Goal: Information Seeking & Learning: Learn about a topic

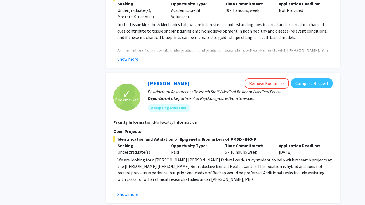
scroll to position [1996, 0]
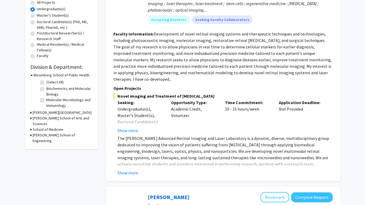
scroll to position [115, 0]
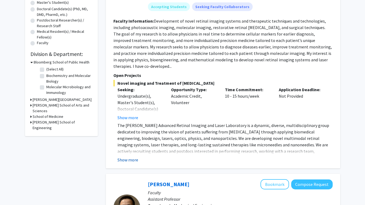
click at [129, 157] on button "Show more" at bounding box center [127, 160] width 21 height 6
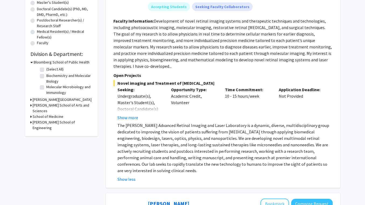
click at [189, 122] on p "The [PERSON_NAME] Advanced Retinal Imaging and Laser Laboratory is a dynamic, d…" at bounding box center [224, 148] width 215 height 52
click at [193, 129] on p "The [PERSON_NAME] Advanced Retinal Imaging and Laser Laboratory is a dynamic, d…" at bounding box center [224, 148] width 215 height 52
click at [124, 115] on button "Show more" at bounding box center [127, 118] width 21 height 6
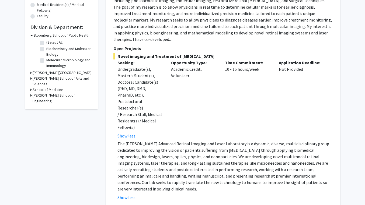
scroll to position [145, 0]
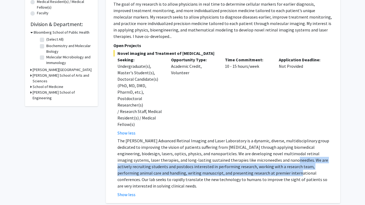
drag, startPoint x: 242, startPoint y: 141, endPoint x: 232, endPoint y: 157, distance: 18.6
click at [232, 157] on p "The [PERSON_NAME] Advanced Retinal Imaging and Laser Laboratory is a dynamic, d…" at bounding box center [224, 164] width 215 height 52
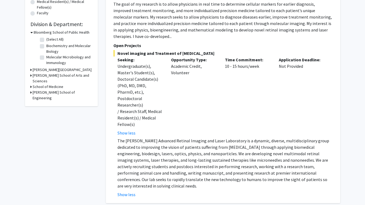
click at [232, 157] on p "The [PERSON_NAME] Advanced Retinal Imaging and Laser Laboratory is a dynamic, d…" at bounding box center [224, 164] width 215 height 52
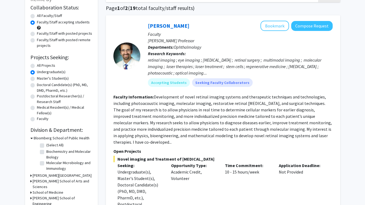
scroll to position [57, 0]
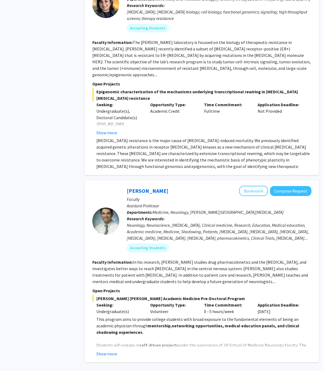
scroll to position [2134, 0]
click at [209, 205] on link "2" at bounding box center [210, 377] width 9 height 9
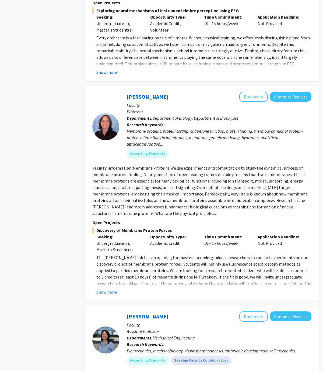
scroll to position [1214, 0]
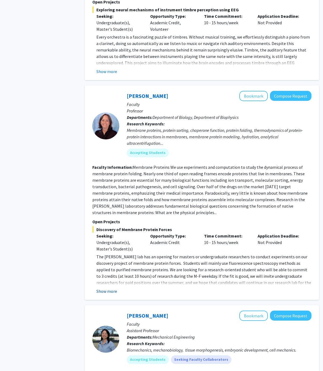
click at [109, 205] on button "Show more" at bounding box center [106, 291] width 21 height 6
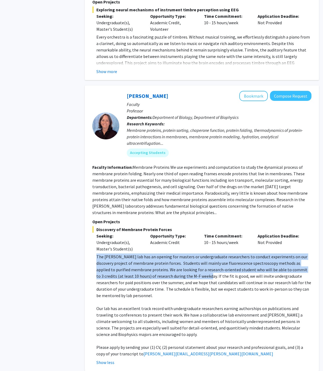
drag, startPoint x: 93, startPoint y: 217, endPoint x: 177, endPoint y: 239, distance: 86.0
click at [177, 205] on fg-read-more "The [PERSON_NAME] lab has an opening for masters or undergraduate researchers t…" at bounding box center [201, 310] width 219 height 112
click at [177, 205] on p "The [PERSON_NAME] lab has an opening for masters or undergraduate researchers t…" at bounding box center [203, 276] width 215 height 45
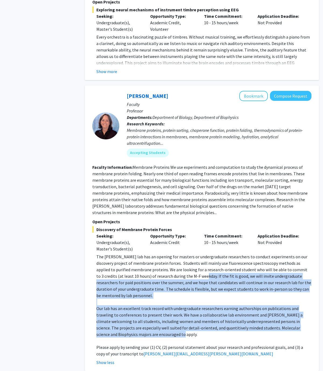
drag, startPoint x: 174, startPoint y: 238, endPoint x: 151, endPoint y: 290, distance: 57.0
click at [151, 205] on div "The [PERSON_NAME] lab has an opening for masters or undergraduate researchers t…" at bounding box center [203, 305] width 215 height 103
click at [151, 205] on p "Our lab has an excellent track record with undergraduate researchers earning au…" at bounding box center [203, 321] width 215 height 32
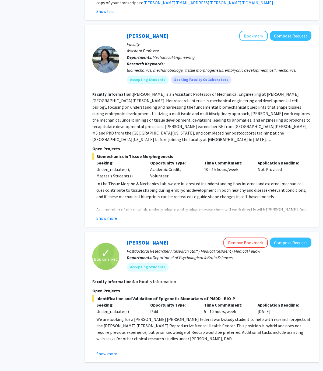
scroll to position [1565, 0]
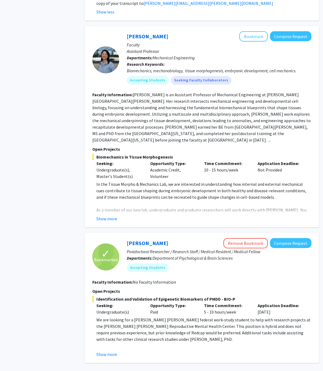
click at [201, 205] on link "1" at bounding box center [201, 377] width 9 height 9
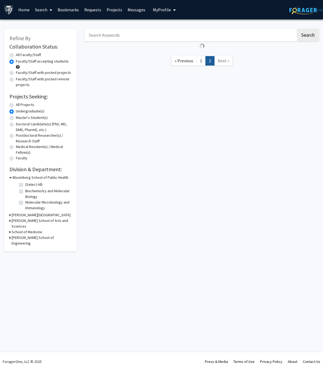
click at [201, 205] on div "Skip navigation Home Search Bookmarks Requests Projects Messages My Profile [PE…" at bounding box center [161, 185] width 323 height 371
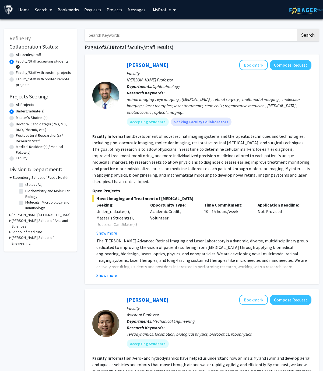
click at [153, 152] on section "Faculty Information: Development of novel retinal imaging systems and therapeut…" at bounding box center [201, 159] width 219 height 52
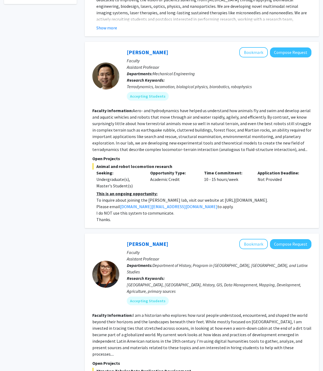
scroll to position [235, 0]
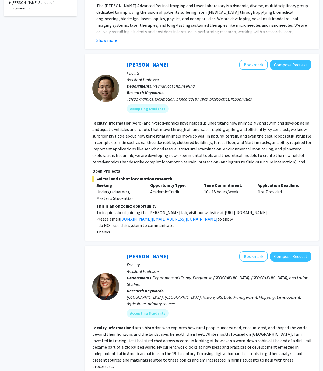
drag, startPoint x: 132, startPoint y: 117, endPoint x: 178, endPoint y: 157, distance: 61.1
click at [178, 157] on section "Faculty Information: Aero- and hydrodynamics have helped us understand how anim…" at bounding box center [201, 142] width 219 height 45
click at [178, 157] on fg-read-more "Aero- and hydrodynamics have helped us understand how animals fly and swim and …" at bounding box center [201, 142] width 219 height 44
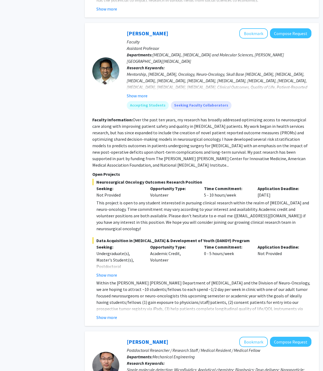
scroll to position [694, 0]
click at [111, 205] on fg-read-more "Within the [PERSON_NAME] [PERSON_NAME] Department of [MEDICAL_DATA] and the Div…" at bounding box center [201, 299] width 219 height 41
click at [110, 205] on button "Show more" at bounding box center [106, 317] width 21 height 6
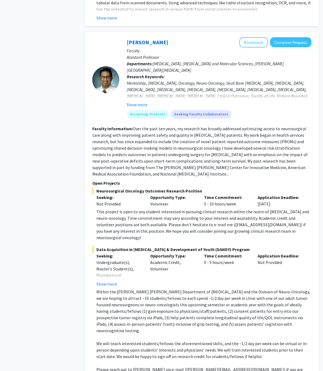
scroll to position [682, 0]
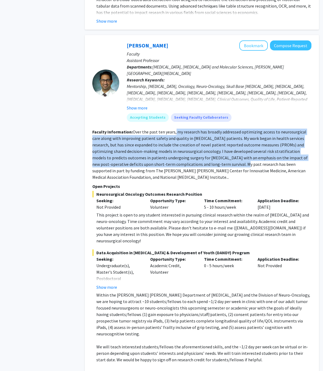
drag, startPoint x: 175, startPoint y: 112, endPoint x: 203, endPoint y: 147, distance: 45.2
click at [203, 147] on fg-read-more "Over the past ten years, my research has broadly addressed optimizing access to…" at bounding box center [200, 154] width 216 height 51
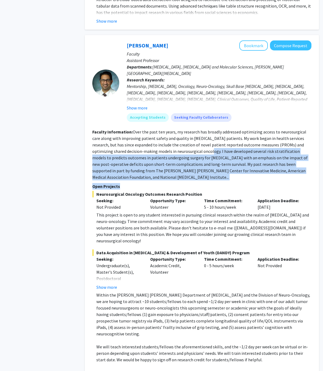
drag, startPoint x: 183, startPoint y: 132, endPoint x: 213, endPoint y: 161, distance: 41.7
click at [213, 161] on fg-search-faculty "[PERSON_NAME] Bookmark Compose Request Faculty Assistant Professor Departments:…" at bounding box center [201, 218] width 219 height 357
click at [213, 183] on p "Open Projects" at bounding box center [201, 186] width 219 height 6
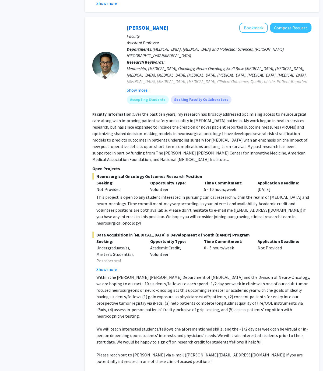
scroll to position [701, 0]
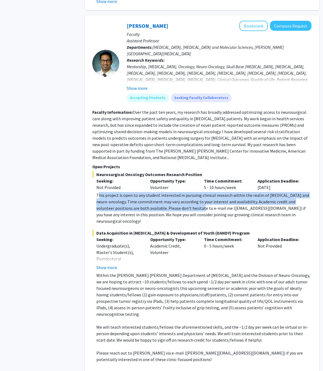
drag, startPoint x: 98, startPoint y: 169, endPoint x: 196, endPoint y: 182, distance: 98.8
click at [196, 192] on div "This project is open to any student interested in pursuing clinical research wi…" at bounding box center [203, 208] width 215 height 32
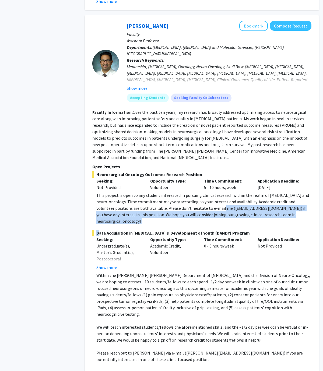
drag, startPoint x: 206, startPoint y: 182, endPoint x: 170, endPoint y: 195, distance: 38.1
click at [170, 195] on fg-project-list "Neurosurgical Oncology Outcomes Research Position Seeking: Not Provided Opportu…" at bounding box center [201, 274] width 219 height 206
click at [179, 192] on div "This project is open to any student interested in pursuing clinical research wi…" at bounding box center [203, 208] width 215 height 32
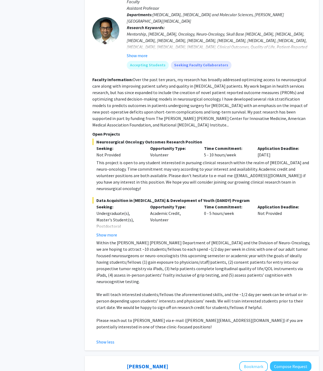
scroll to position [736, 0]
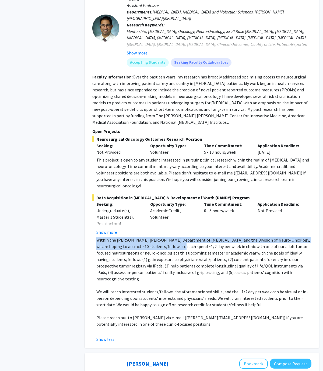
drag, startPoint x: 94, startPoint y: 209, endPoint x: 161, endPoint y: 215, distance: 67.4
click at [161, 205] on fg-read-more "Within the [PERSON_NAME] [PERSON_NAME] Department of [MEDICAL_DATA] and the Div…" at bounding box center [201, 290] width 219 height 106
click at [161, 205] on p "Within the [PERSON_NAME] [PERSON_NAME] Department of [MEDICAL_DATA] and the Div…" at bounding box center [203, 259] width 215 height 45
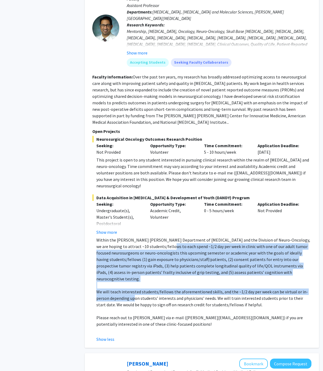
drag, startPoint x: 152, startPoint y: 216, endPoint x: 131, endPoint y: 264, distance: 52.2
click at [131, 205] on div "Within the [PERSON_NAME] [PERSON_NAME] Department of [MEDICAL_DATA] and the Div…" at bounding box center [203, 285] width 215 height 97
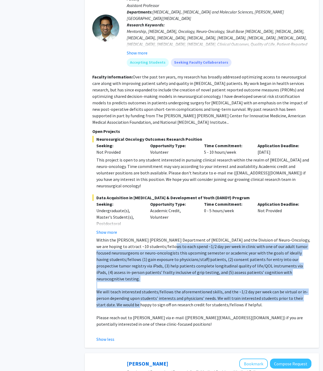
click at [131, 205] on p "We will teach interested students/fellows the aforementioned skills, and the ~1…" at bounding box center [203, 298] width 215 height 19
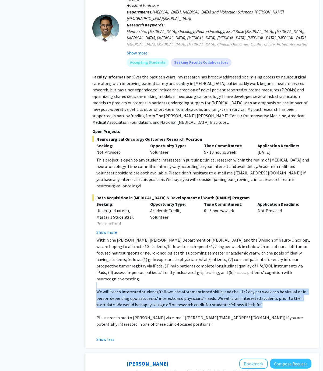
drag, startPoint x: 94, startPoint y: 250, endPoint x: 256, endPoint y: 268, distance: 163.4
click at [256, 205] on fg-read-more "Within the [PERSON_NAME] [PERSON_NAME] Department of [MEDICAL_DATA] and the Div…" at bounding box center [201, 290] width 219 height 106
click at [256, 205] on p "We will teach interested students/fellows the aforementioned skills, and the ~1…" at bounding box center [203, 298] width 215 height 19
drag, startPoint x: 256, startPoint y: 268, endPoint x: 255, endPoint y: 250, distance: 17.5
click at [255, 205] on p "We will teach interested students/fellows the aforementioned skills, and the ~1…" at bounding box center [203, 298] width 215 height 19
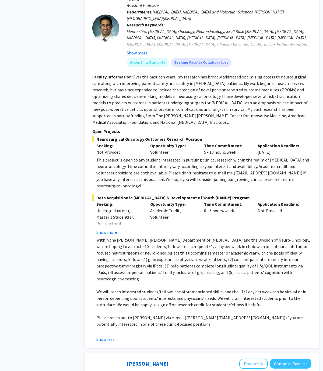
click at [251, 205] on p at bounding box center [203, 311] width 215 height 6
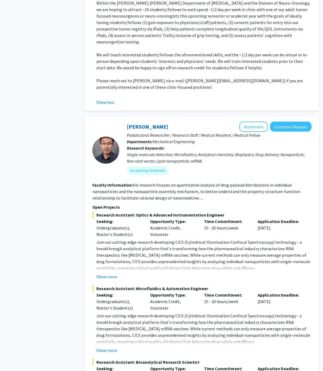
scroll to position [972, 0]
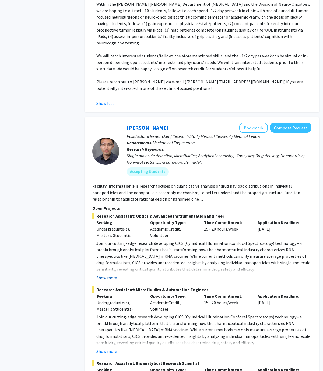
click at [112, 205] on button "Show more" at bounding box center [106, 277] width 21 height 6
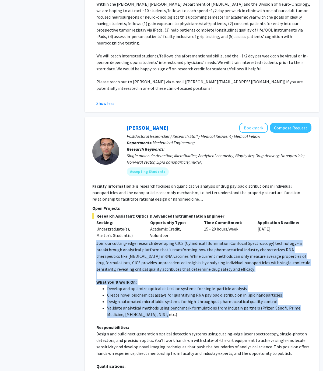
drag, startPoint x: 95, startPoint y: 204, endPoint x: 230, endPoint y: 277, distance: 153.5
click at [230, 205] on fg-read-more "Join our cutting-edge research developing CICS (Cylindrical Illumination Confoc…" at bounding box center [201, 351] width 219 height 222
click at [230, 205] on li "Validate analytical methods using benchmark formulations from industry partners…" at bounding box center [209, 310] width 204 height 13
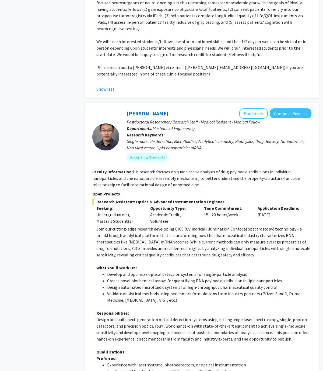
scroll to position [987, 0]
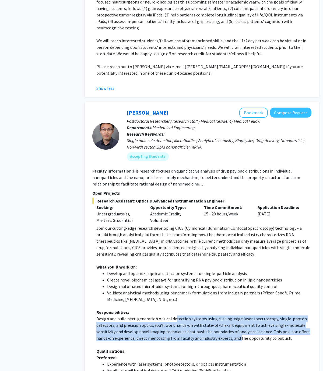
drag, startPoint x: 174, startPoint y: 279, endPoint x: 238, endPoint y: 298, distance: 67.1
click at [238, 205] on p "Design and build next-generation optical detection systems using cutting-edge l…" at bounding box center [203, 328] width 215 height 26
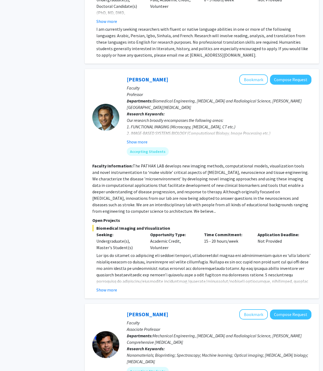
scroll to position [1750, 0]
click at [134, 138] on button "Show more" at bounding box center [137, 141] width 21 height 6
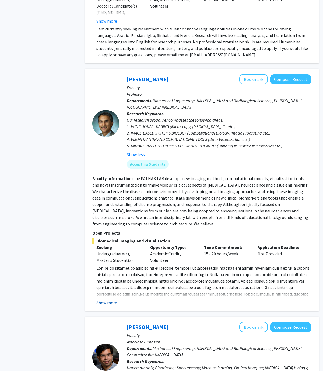
click at [107, 205] on button "Show more" at bounding box center [106, 302] width 21 height 6
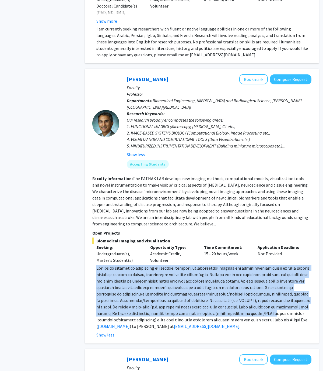
drag, startPoint x: 97, startPoint y: 216, endPoint x: 251, endPoint y: 259, distance: 160.4
click at [251, 205] on span at bounding box center [203, 297] width 214 height 64
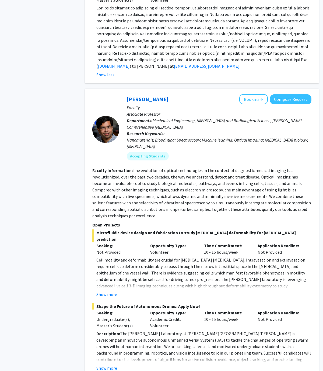
scroll to position [2010, 0]
click at [106, 205] on fg-read-more "Cell motility and deformability are crucial for [MEDICAL_DATA] [MEDICAL_DATA]. …" at bounding box center [201, 276] width 219 height 41
click at [110, 205] on button "Show more" at bounding box center [106, 294] width 21 height 6
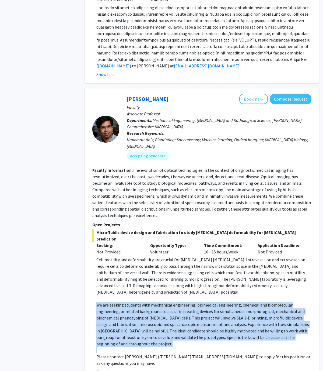
drag, startPoint x: 93, startPoint y: 241, endPoint x: 150, endPoint y: 280, distance: 69.1
click at [150, 205] on fg-read-more "Cell motility and deformability are crucial for [MEDICAL_DATA] [MEDICAL_DATA]. …" at bounding box center [201, 315] width 219 height 119
click at [150, 205] on p at bounding box center [203, 350] width 215 height 6
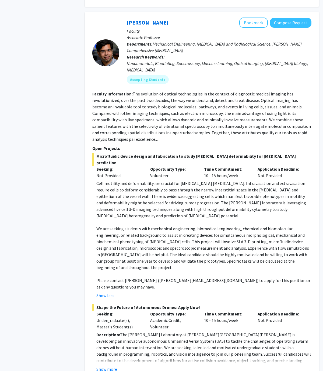
scroll to position [2090, 0]
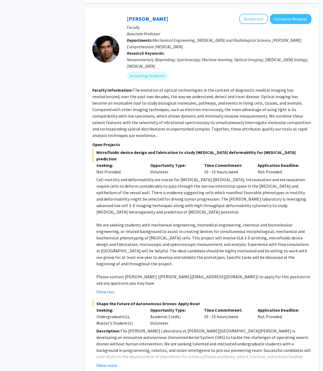
click at [110, 205] on fg-read-more "Description: The [PERSON_NAME] Laboratory at [PERSON_NAME][GEOGRAPHIC_DATA][PER…" at bounding box center [201, 348] width 219 height 41
click at [112, 205] on button "Show more" at bounding box center [106, 365] width 21 height 6
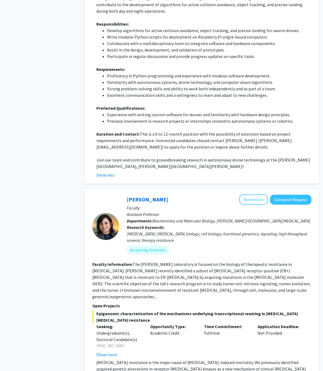
scroll to position [2456, 0]
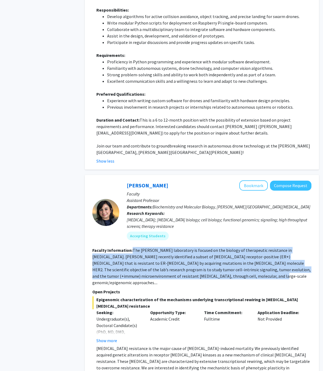
drag, startPoint x: 131, startPoint y: 165, endPoint x: 177, endPoint y: 193, distance: 53.6
click at [177, 205] on section "Faculty Information: The [PERSON_NAME] laboratory is focused on the biology of …" at bounding box center [201, 266] width 219 height 39
click at [177, 205] on fg-read-more "The [PERSON_NAME] laboratory is focused on the biology of therapeutic resistanc…" at bounding box center [201, 267] width 218 height 38
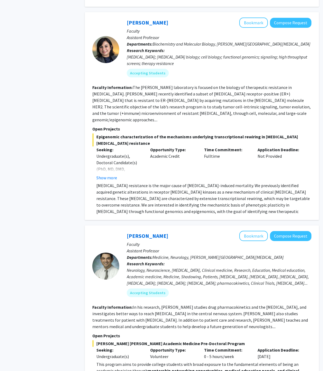
scroll to position [2620, 0]
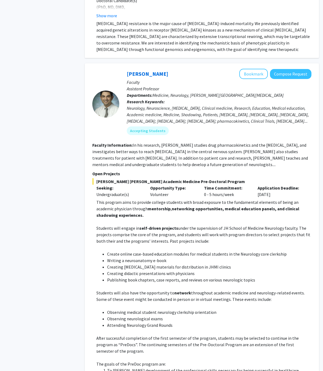
scroll to position [2780, 0]
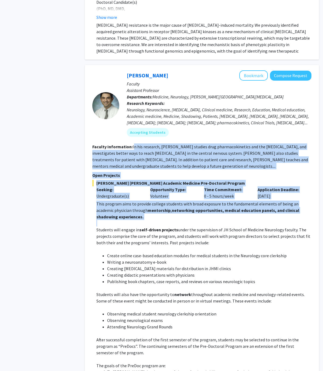
drag, startPoint x: 134, startPoint y: 54, endPoint x: 182, endPoint y: 132, distance: 92.0
click at [182, 132] on fg-search-faculty "[PERSON_NAME] Bookmark Compose Request Faculty Assistant Professor Departments:…" at bounding box center [201, 268] width 219 height 397
click at [182, 205] on p at bounding box center [203, 223] width 215 height 6
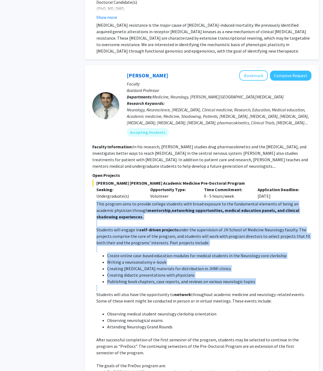
drag, startPoint x: 96, startPoint y: 114, endPoint x: 192, endPoint y: 200, distance: 129.2
click at [191, 200] on fg-read-more "This program aims to provide college students with broad exposure to the fundam…" at bounding box center [201, 333] width 219 height 267
click at [192, 205] on p at bounding box center [203, 288] width 215 height 6
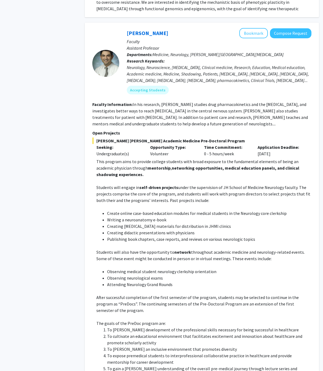
scroll to position [2827, 0]
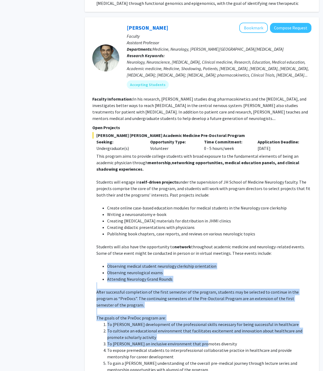
drag, startPoint x: 105, startPoint y: 177, endPoint x: 200, endPoint y: 250, distance: 120.3
click at [200, 205] on div "This program aims to provide college students with broad exposure to the fundam…" at bounding box center [203, 282] width 215 height 259
click at [200, 205] on li "To [PERSON_NAME] an inclusive environment that promotes diversity" at bounding box center [209, 344] width 204 height 6
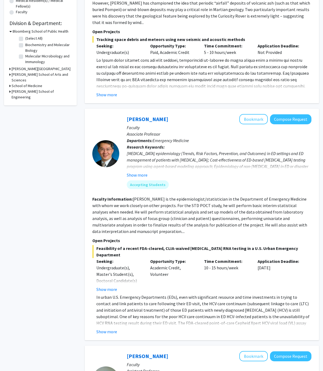
scroll to position [147, 0]
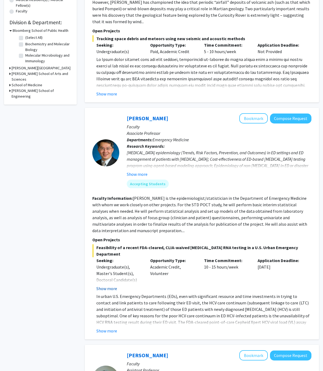
click at [113, 205] on button "Show more" at bounding box center [106, 288] width 21 height 6
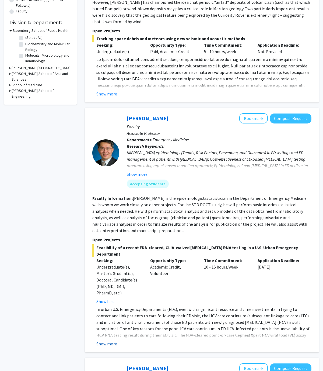
click at [107, 205] on button "Show more" at bounding box center [106, 344] width 21 height 6
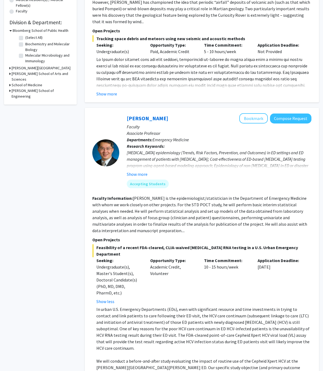
drag, startPoint x: 132, startPoint y: 193, endPoint x: 144, endPoint y: 227, distance: 36.3
click at [144, 205] on section "Faculty Information: [PERSON_NAME] is the epidemiologist/statistician in the De…" at bounding box center [201, 214] width 219 height 39
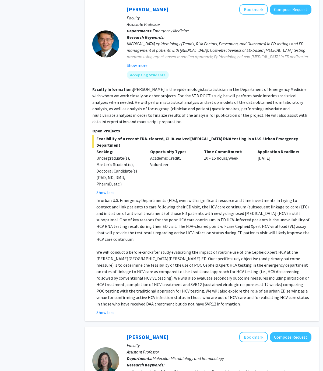
scroll to position [272, 0]
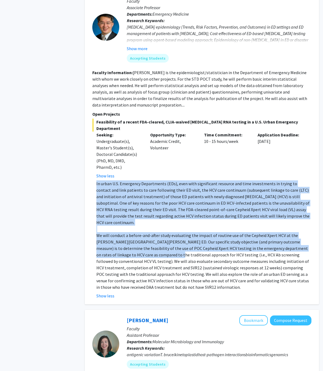
drag, startPoint x: 96, startPoint y: 172, endPoint x: 134, endPoint y: 238, distance: 76.4
click at [134, 205] on fg-read-more "In urban U.S. Emergency Departments (EDs), even with significant resource and t…" at bounding box center [201, 240] width 219 height 119
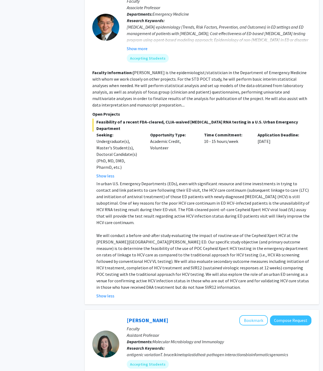
click at [134, 205] on p "We will conduct a before-and-after study evaluating the impact of routine use o…" at bounding box center [203, 261] width 215 height 58
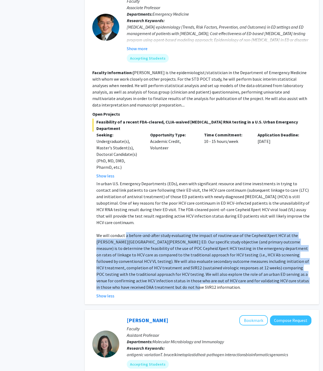
drag, startPoint x: 133, startPoint y: 268, endPoint x: 127, endPoint y: 213, distance: 54.5
click at [127, 205] on p "We will conduct a before-and-after study evaluating the impact of routine use o…" at bounding box center [203, 261] width 215 height 58
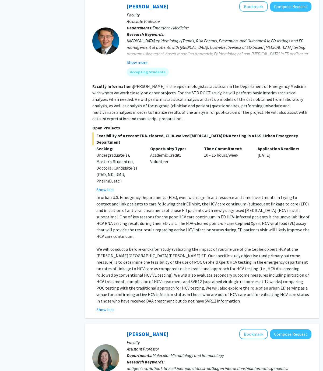
scroll to position [259, 0]
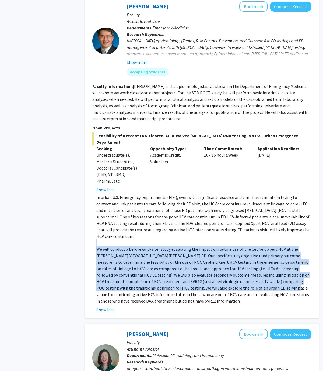
drag, startPoint x: 127, startPoint y: 225, endPoint x: 211, endPoint y: 266, distance: 94.2
click at [211, 205] on div "In urban U.S. Emergency Departments (EDs), even with significant resource and t…" at bounding box center [203, 249] width 215 height 110
click at [211, 205] on p "We will conduct a before-and-after study evaluating the impact of routine use o…" at bounding box center [203, 275] width 215 height 58
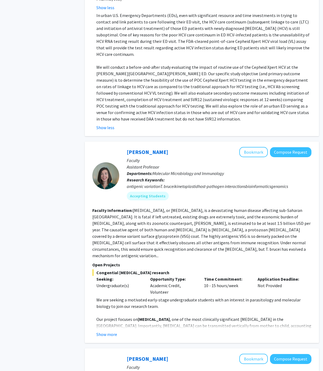
scroll to position [441, 0]
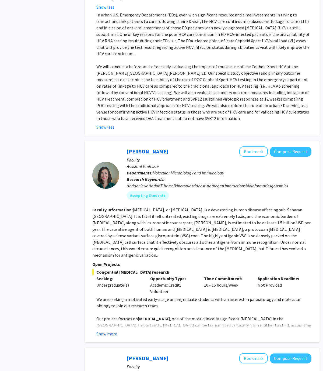
click at [112, 205] on button "Show more" at bounding box center [106, 334] width 21 height 6
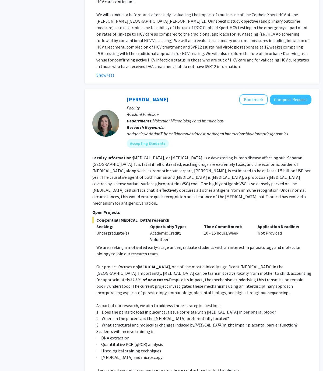
scroll to position [497, 0]
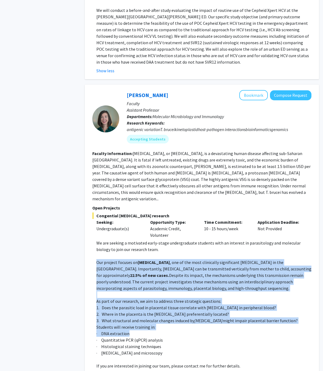
drag, startPoint x: 95, startPoint y: 236, endPoint x: 184, endPoint y: 307, distance: 113.6
click at [184, 205] on fg-read-more "We are seeking a motivated early-stage undergraduate students with an interest …" at bounding box center [201, 309] width 219 height 138
click at [184, 205] on p "· DNA extraction" at bounding box center [203, 333] width 215 height 6
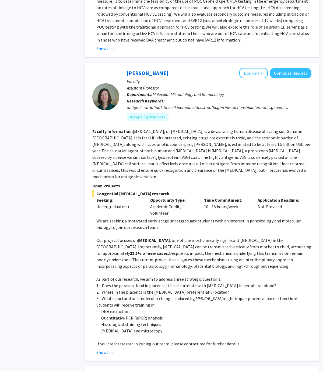
scroll to position [521, 0]
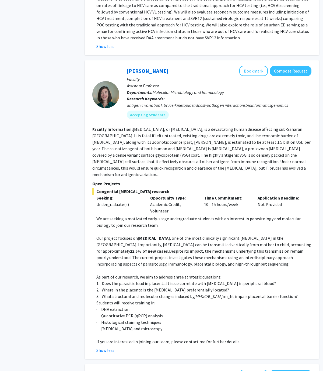
drag, startPoint x: 239, startPoint y: 317, endPoint x: 261, endPoint y: 185, distance: 133.8
click at [261, 188] on div "Congential [MEDICAL_DATA] research Seeking: Undergraduate(s) Opportunity Type: …" at bounding box center [201, 270] width 219 height 165
click at [215, 195] on div "Time Commitment: 10 - 15 hours/week" at bounding box center [227, 204] width 54 height 19
click at [145, 68] on link "[PERSON_NAME]" at bounding box center [147, 71] width 41 height 7
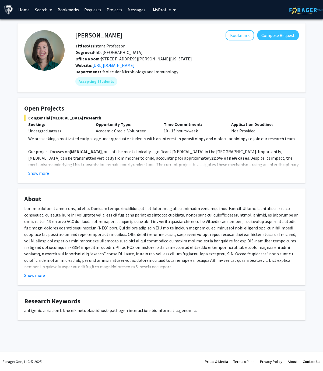
click at [145, 52] on div "Skip navigation Home Search Bookmarks Requests Projects Messages My Profile [PE…" at bounding box center [161, 185] width 323 height 371
click at [177, 126] on p "Time Commitment:" at bounding box center [194, 124] width 60 height 6
click at [43, 175] on button "Show more" at bounding box center [38, 173] width 21 height 6
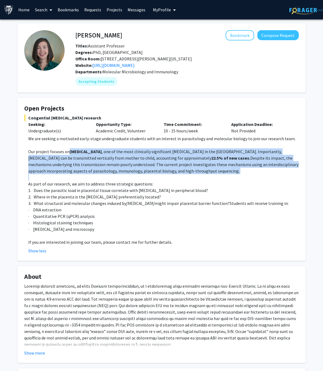
drag, startPoint x: 68, startPoint y: 151, endPoint x: 126, endPoint y: 177, distance: 62.8
click at [126, 177] on div "We are seeking a motivated early-stage undergraduate students with an interest …" at bounding box center [163, 190] width 271 height 110
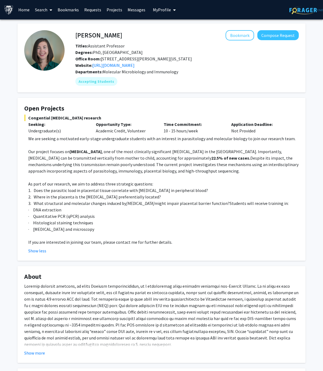
click at [175, 170] on p "Our project focuses on [MEDICAL_DATA] , one of the most clinically significant …" at bounding box center [163, 161] width 271 height 26
drag, startPoint x: 182, startPoint y: 172, endPoint x: 134, endPoint y: 146, distance: 55.3
click at [134, 146] on div "We are seeking a motivated early-stage undergraduate students with an interest …" at bounding box center [163, 190] width 271 height 110
click at [118, 173] on span "Despite its impact, the mechanisms underlying this transmission remain poorly u…" at bounding box center [163, 164] width 270 height 18
click at [153, 195] on p "2. Where in the placenta is the [MEDICAL_DATA] preferentially located?" at bounding box center [163, 196] width 271 height 6
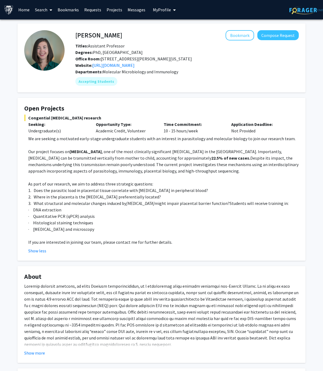
click at [28, 147] on fg-read-more "We are seeking a motivated early-stage undergraduate students with an interest …" at bounding box center [161, 194] width 275 height 119
drag, startPoint x: 26, startPoint y: 149, endPoint x: 190, endPoint y: 231, distance: 183.3
click at [190, 205] on fg-read-more "We are seeking a motivated early-stage undergraduate students with an interest …" at bounding box center [161, 194] width 275 height 119
copy div "Lor ipsumdo sitamet co Adipis elitsed , doe te inc utla etdolorema aliquaenima …"
drag, startPoint x: 229, startPoint y: 218, endPoint x: 260, endPoint y: 231, distance: 32.9
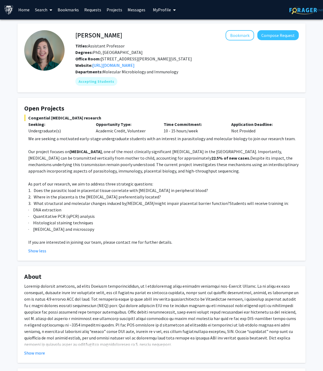
click at [260, 205] on p "· [MEDICAL_DATA] and microscopy" at bounding box center [163, 229] width 271 height 6
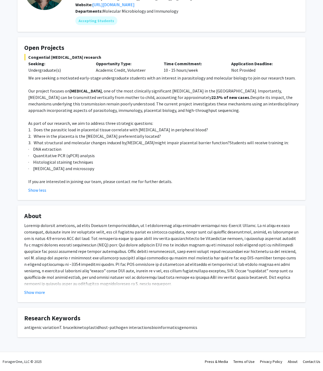
scroll to position [61, 0]
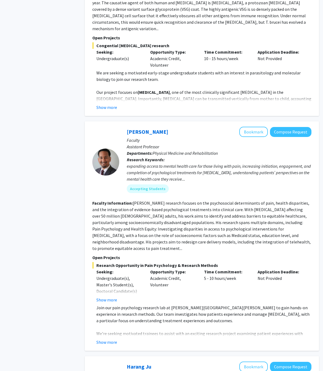
scroll to position [578, 0]
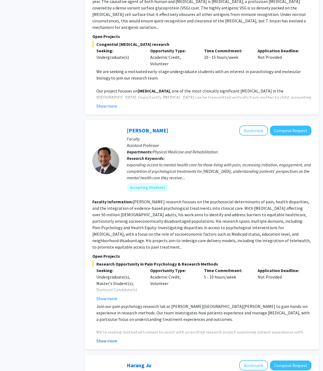
click at [110, 205] on button "Show more" at bounding box center [106, 341] width 21 height 6
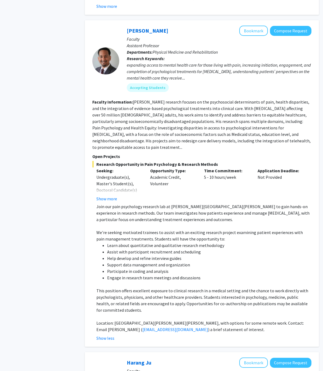
scroll to position [682, 0]
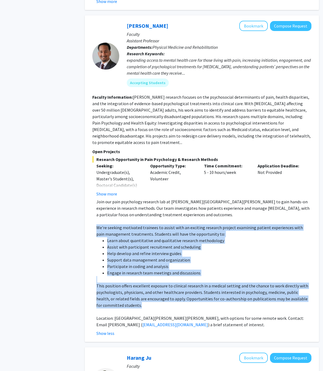
drag, startPoint x: 96, startPoint y: 201, endPoint x: 144, endPoint y: 283, distance: 95.4
click at [144, 205] on fg-read-more "Join our pain psychology research lab at [PERSON_NAME][GEOGRAPHIC_DATA][PERSON_…" at bounding box center [201, 268] width 219 height 138
click at [144, 205] on p at bounding box center [203, 311] width 215 height 6
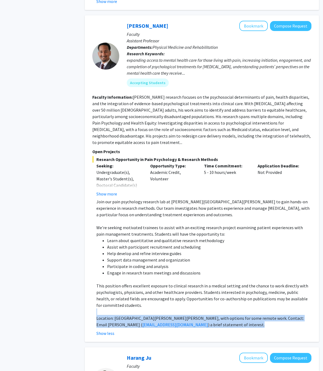
drag, startPoint x: 185, startPoint y: 299, endPoint x: 172, endPoint y: 283, distance: 20.3
click at [172, 205] on div "Join our pain psychology research lab at [PERSON_NAME][GEOGRAPHIC_DATA][PERSON_…" at bounding box center [203, 263] width 215 height 129
click at [160, 205] on p "This position offers excellent exposure to clinical research in a medical setti…" at bounding box center [203, 296] width 215 height 26
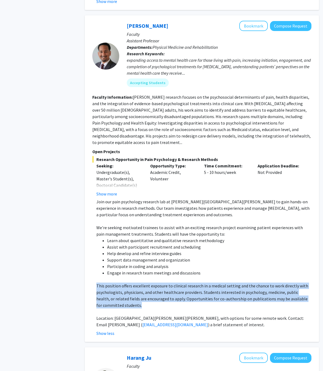
drag, startPoint x: 137, startPoint y: 279, endPoint x: 91, endPoint y: 260, distance: 50.6
click at [91, 205] on div "[PERSON_NAME] Bookmark Compose Request Faculty Assistant Professor Departments:…" at bounding box center [202, 179] width 234 height 326
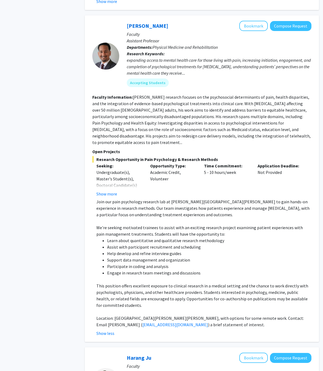
click at [171, 205] on p "This position offers excellent exposure to clinical research in a medical setti…" at bounding box center [203, 296] width 215 height 26
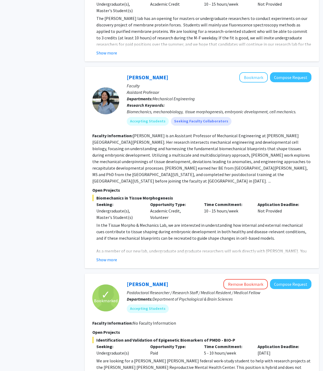
scroll to position [1552, 0]
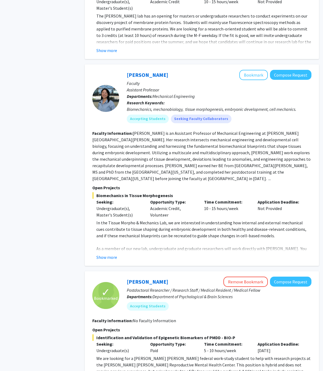
click at [109, 205] on fg-read-more "In the Tissue Morpho & Mechanics Lab, we are interested in understanding how in…" at bounding box center [201, 240] width 219 height 41
click at [110, 205] on button "Show more" at bounding box center [106, 257] width 21 height 6
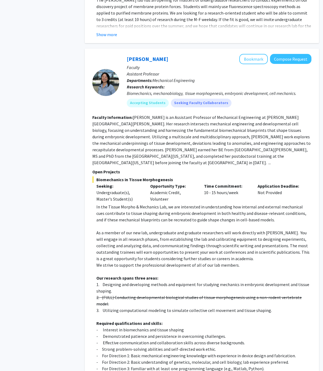
scroll to position [1571, 0]
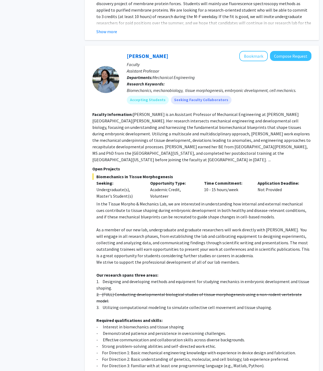
click at [141, 205] on s "2. (FULL) Conducting developmental biological studies of tissue morphogenesis u…" at bounding box center [199, 298] width 206 height 12
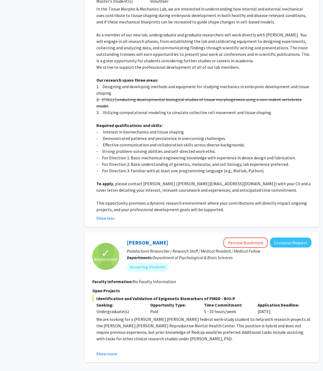
scroll to position [1765, 0]
click at [107, 205] on p "These additional tasks may include consenting participants for research studies…" at bounding box center [203, 361] width 215 height 26
click at [107, 205] on button "Show more" at bounding box center [106, 354] width 21 height 6
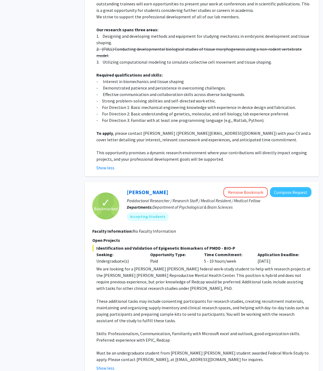
scroll to position [1822, 0]
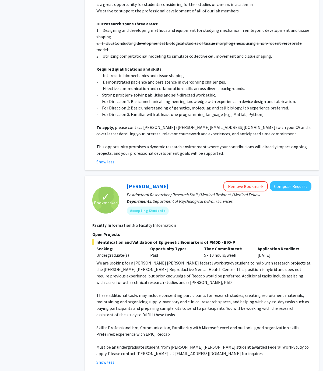
click at [296, 205] on p at bounding box center [203, 340] width 215 height 6
drag, startPoint x: 129, startPoint y: 303, endPoint x: 161, endPoint y: 303, distance: 32.6
click at [161, 205] on p "Must be an undergraduate student from [PERSON_NAME] [PERSON_NAME] student award…" at bounding box center [203, 350] width 215 height 13
copy p "[EMAIL_ADDRESS][DOMAIN_NAME]"
click at [146, 183] on link "[PERSON_NAME]" at bounding box center [147, 186] width 41 height 7
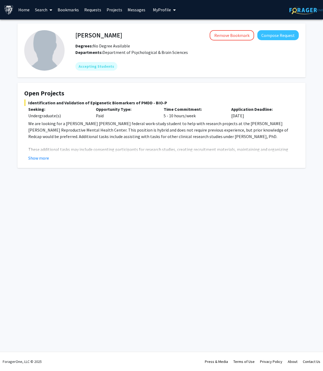
click at [35, 153] on fg-read-more "We are looking for a [PERSON_NAME] [PERSON_NAME] federal work-study student to …" at bounding box center [161, 140] width 275 height 41
click at [42, 155] on button "Show more" at bounding box center [38, 158] width 21 height 6
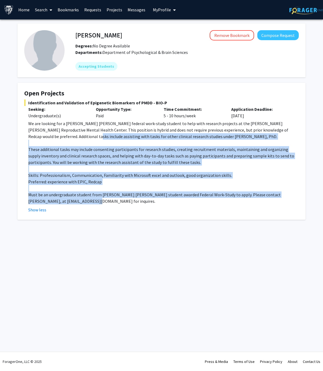
drag, startPoint x: 90, startPoint y: 203, endPoint x: 39, endPoint y: 133, distance: 86.9
click at [39, 133] on div "We are looking for a [PERSON_NAME] [PERSON_NAME] federal work-study student to …" at bounding box center [163, 162] width 271 height 84
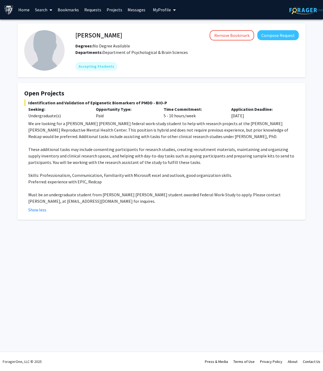
click at [26, 140] on fg-read-more "We are looking for a [PERSON_NAME] [PERSON_NAME] federal work-study student to …" at bounding box center [161, 166] width 275 height 93
drag, startPoint x: 190, startPoint y: 134, endPoint x: 185, endPoint y: 133, distance: 6.2
click at [185, 133] on p "We are looking for a [PERSON_NAME] [PERSON_NAME] federal work-study student to …" at bounding box center [163, 129] width 271 height 19
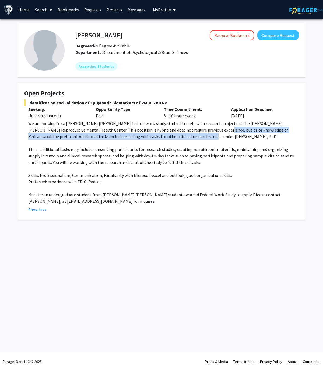
click at [185, 133] on p "We are looking for a [PERSON_NAME] [PERSON_NAME] federal work-study student to …" at bounding box center [163, 129] width 271 height 19
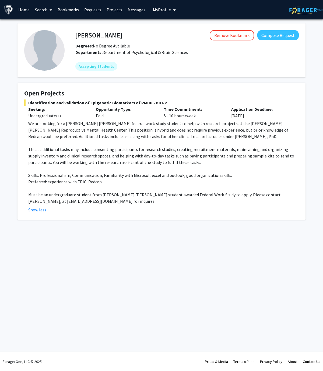
click at [67, 170] on p at bounding box center [163, 168] width 271 height 6
click at [41, 175] on p "Skills: Professionalism, Communication, Familiarity with Microsoft excel and ou…" at bounding box center [163, 175] width 271 height 6
click at [27, 103] on span "Identification and Validation of Epigenetic Biomarkers of PMDD - BIO-P" at bounding box center [161, 102] width 275 height 6
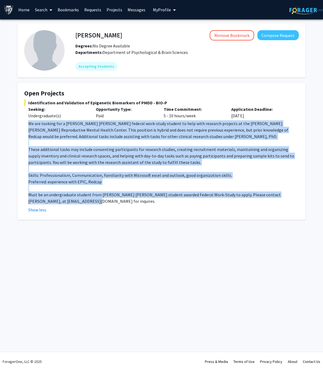
drag, startPoint x: 26, startPoint y: 123, endPoint x: 90, endPoint y: 198, distance: 98.2
click at [90, 198] on fg-read-more "We are looking for a [PERSON_NAME] [PERSON_NAME] federal work-study student to …" at bounding box center [161, 166] width 275 height 93
click at [90, 198] on p "Must be an undergraduate student from [PERSON_NAME] [PERSON_NAME] student award…" at bounding box center [163, 197] width 271 height 13
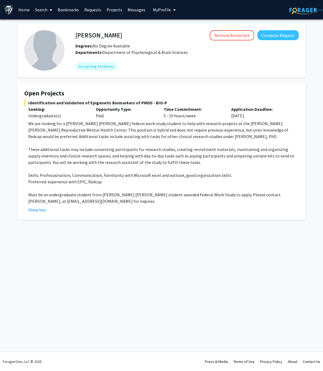
click at [38, 122] on p "We are looking for a [PERSON_NAME] [PERSON_NAME] federal work-study student to …" at bounding box center [163, 129] width 271 height 19
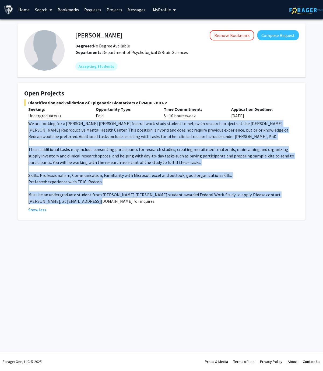
drag, startPoint x: 28, startPoint y: 122, endPoint x: 287, endPoint y: 200, distance: 270.7
click at [287, 200] on fg-read-more "We are looking for a [PERSON_NAME] [PERSON_NAME] federal work-study student to …" at bounding box center [161, 166] width 275 height 93
copy div "We are looking for a [PERSON_NAME] [PERSON_NAME] federal work-study student to …"
click at [278, 37] on button "Compose Request" at bounding box center [278, 35] width 41 height 10
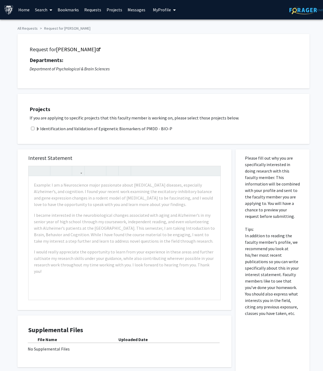
click at [65, 132] on label "Identification and Validation of Epigenetic Biomarkers of PMDD - BIO-P" at bounding box center [104, 128] width 137 height 6
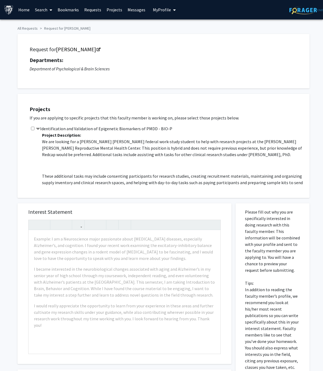
click at [33, 130] on input "checkbox" at bounding box center [33, 129] width 4 height 4
checkbox input "true"
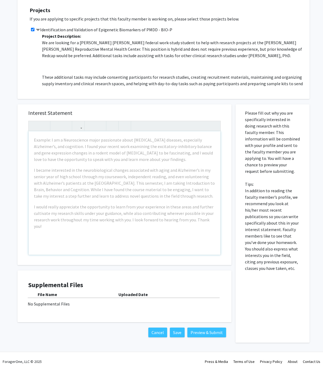
scroll to position [99, 0]
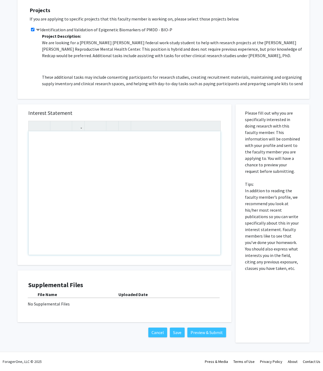
click at [110, 168] on div "Note to users with screen readers: Please press Alt+0 or Option+0 to deactivate…" at bounding box center [125, 192] width 192 height 123
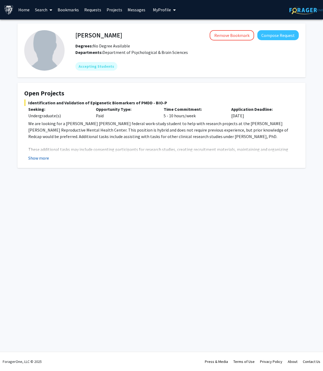
click at [37, 159] on button "Show more" at bounding box center [38, 158] width 21 height 6
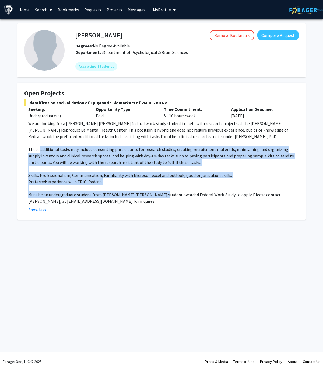
drag, startPoint x: 38, startPoint y: 151, endPoint x: 159, endPoint y: 192, distance: 127.4
click at [159, 192] on div "We are looking for a [PERSON_NAME] [PERSON_NAME] federal work-study student to …" at bounding box center [163, 162] width 271 height 84
click at [159, 192] on p "Must be an undergraduate student from [PERSON_NAME] [PERSON_NAME] student award…" at bounding box center [163, 197] width 271 height 13
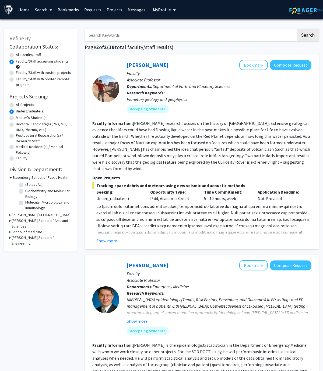
click at [30, 55] on label "All Faculty/Staff" at bounding box center [28, 55] width 25 height 6
click at [19, 55] on input "All Faculty/Staff" at bounding box center [18, 54] width 4 height 4
radio input "true"
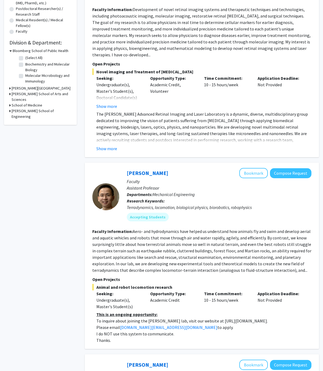
scroll to position [162, 0]
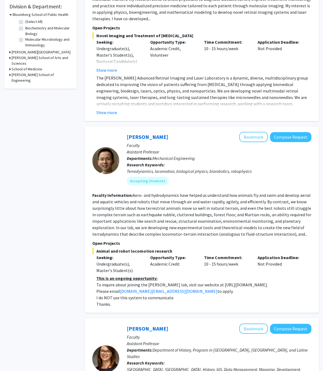
drag, startPoint x: 204, startPoint y: 279, endPoint x: 255, endPoint y: 279, distance: 51.5
click at [255, 205] on p "To inquire about joining the [PERSON_NAME] lab, visit our website at [URL][DOMA…" at bounding box center [203, 285] width 215 height 6
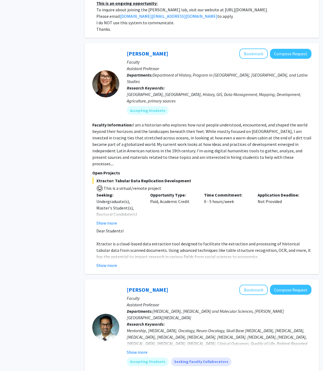
scroll to position [438, 0]
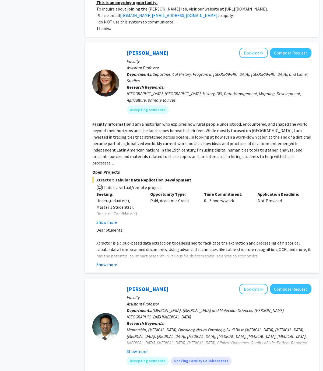
click at [110, 205] on button "Show more" at bounding box center [106, 264] width 21 height 6
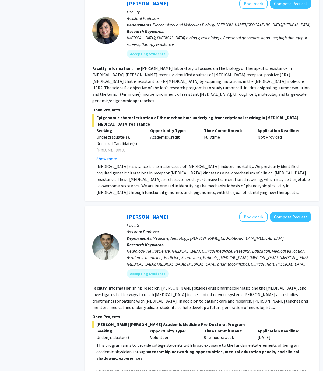
scroll to position [2253, 0]
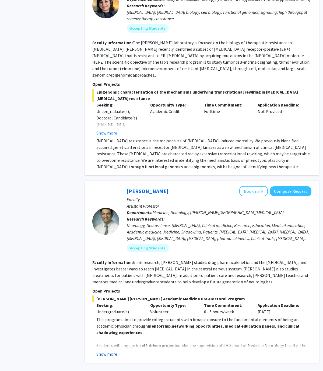
click at [104, 205] on button "Show more" at bounding box center [106, 354] width 21 height 6
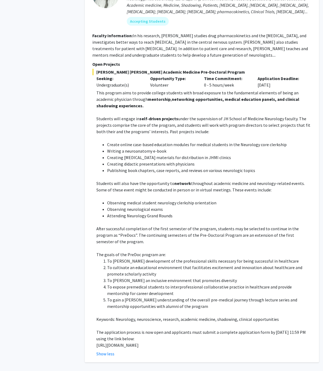
scroll to position [2509, 0]
drag, startPoint x: 98, startPoint y: 288, endPoint x: 138, endPoint y: 294, distance: 40.5
click at [138, 205] on fg-read-more "This program aims to provide college students with broad exposure to the fundam…" at bounding box center [201, 223] width 219 height 267
copy p "[URL][DOMAIN_NAME]"
click at [202, 205] on p "After successful completion of the first semester of the program, students may …" at bounding box center [203, 235] width 215 height 19
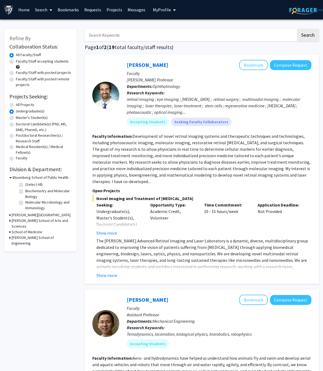
scroll to position [0, 0]
click at [111, 11] on link "Projects" at bounding box center [114, 9] width 21 height 19
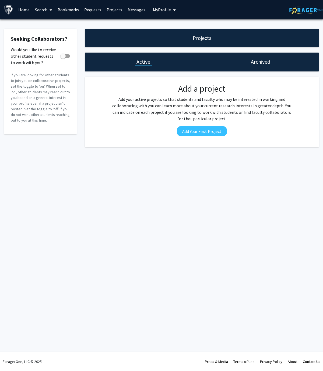
click at [158, 11] on span "My Profile" at bounding box center [162, 9] width 18 height 5
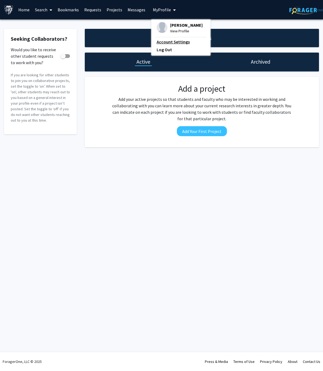
click at [164, 44] on link "Account Settings" at bounding box center [181, 42] width 48 height 6
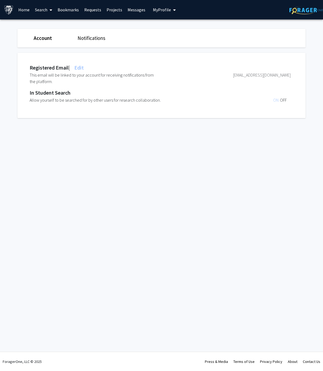
click at [161, 16] on button "My Profile" at bounding box center [164, 9] width 26 height 19
click at [176, 31] on span "View Profile" at bounding box center [186, 31] width 33 height 6
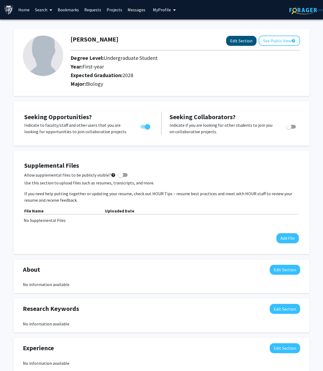
click at [239, 41] on button "Edit Section" at bounding box center [241, 41] width 30 height 10
select select "first-year"
select select "2028"
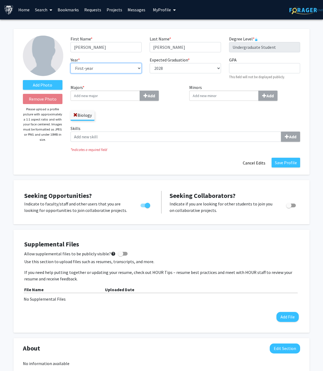
select select "sophomore"
click at [281, 162] on button "Save Profile" at bounding box center [286, 163] width 29 height 10
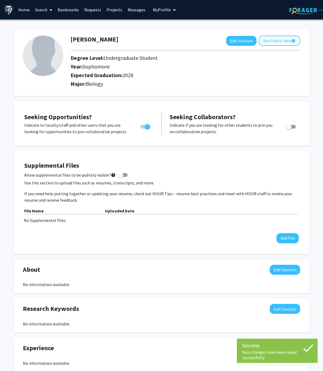
click at [277, 40] on button "See Public View help" at bounding box center [279, 41] width 41 height 10
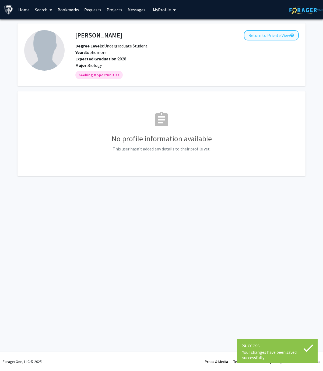
click at [273, 39] on button "Return to Private View help" at bounding box center [271, 35] width 55 height 10
